Goal: Navigation & Orientation: Find specific page/section

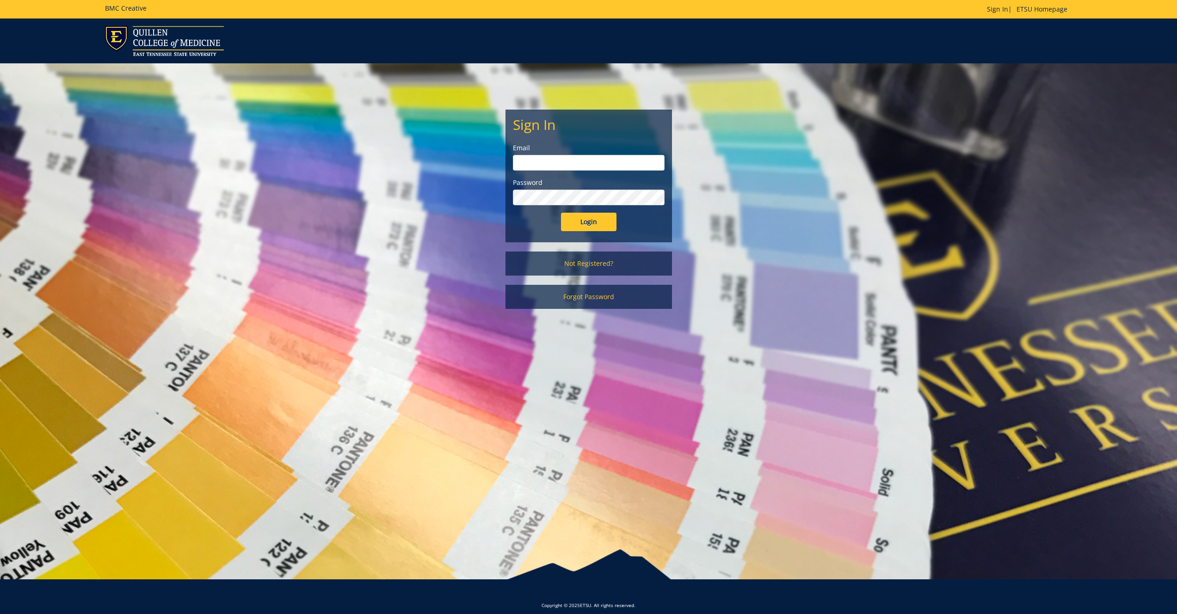
type input "gougeja@etsu.edu"
click at [585, 218] on input "Login" at bounding box center [589, 222] width 56 height 19
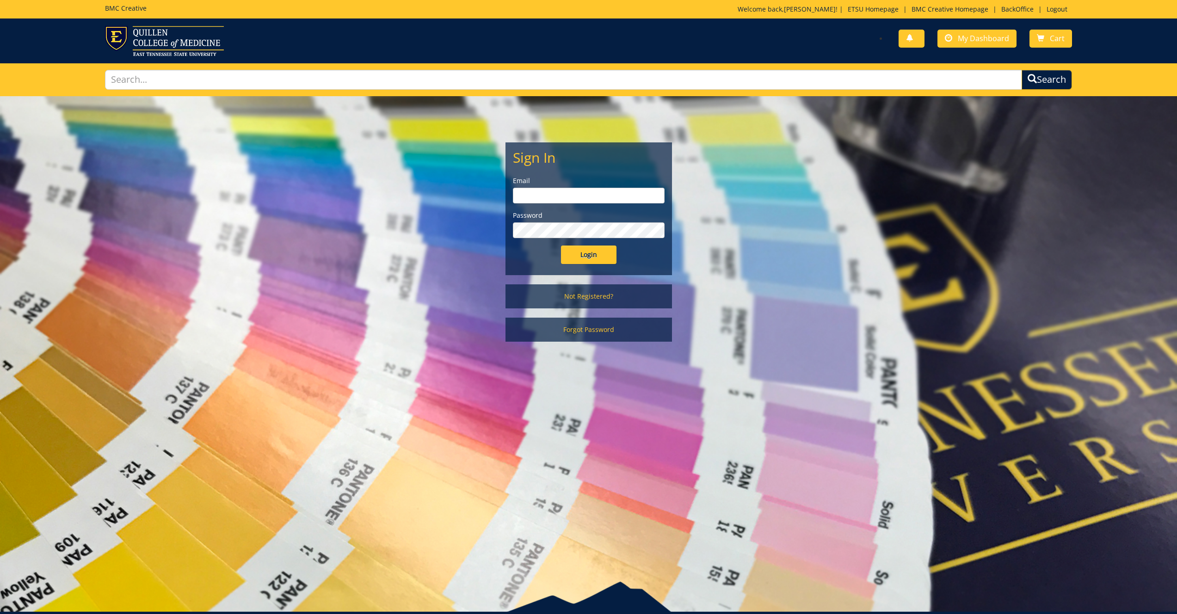
type input "[EMAIL_ADDRESS][DOMAIN_NAME]"
click at [581, 257] on input "Login" at bounding box center [589, 255] width 56 height 19
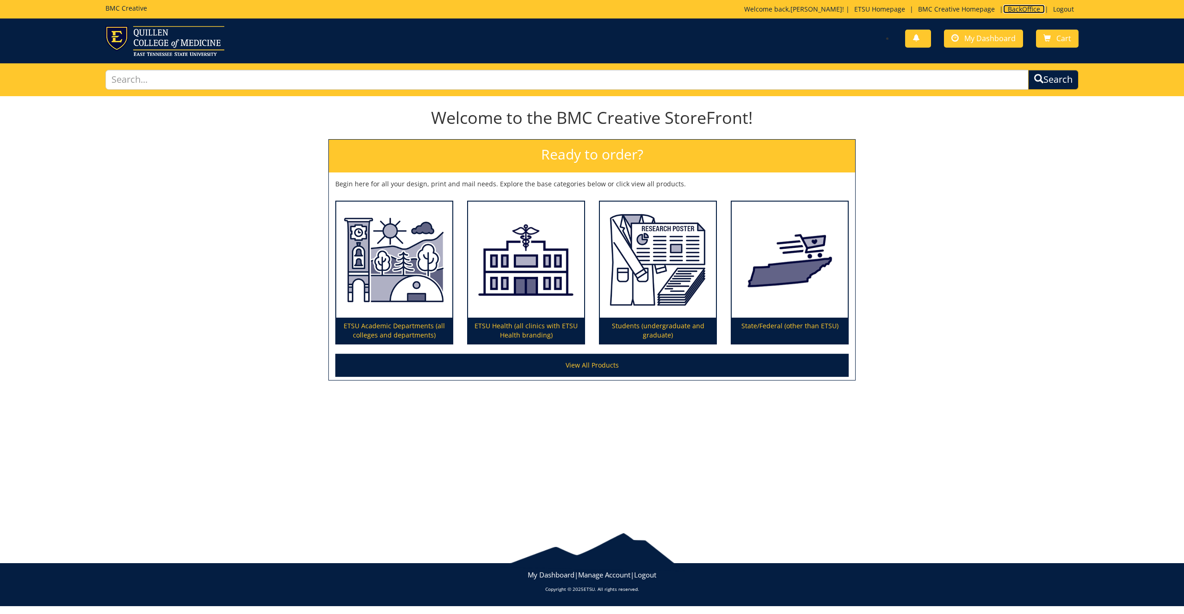
click at [1025, 7] on link "BackOffice" at bounding box center [1024, 9] width 42 height 9
